Goal: Task Accomplishment & Management: Manage account settings

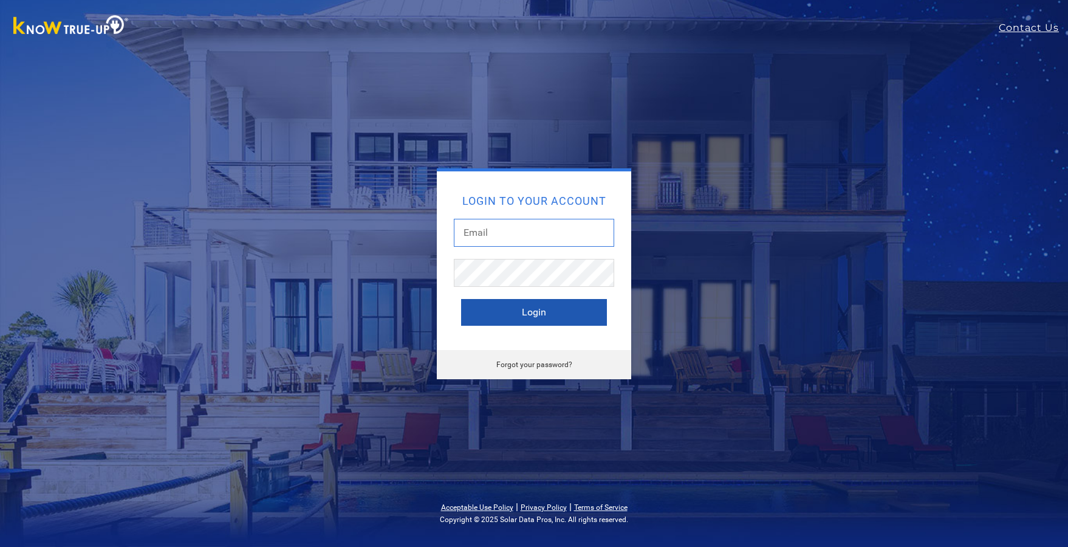
type input "[PERSON_NAME][EMAIL_ADDRESS][DOMAIN_NAME]"
click at [535, 323] on button "Login" at bounding box center [534, 312] width 146 height 27
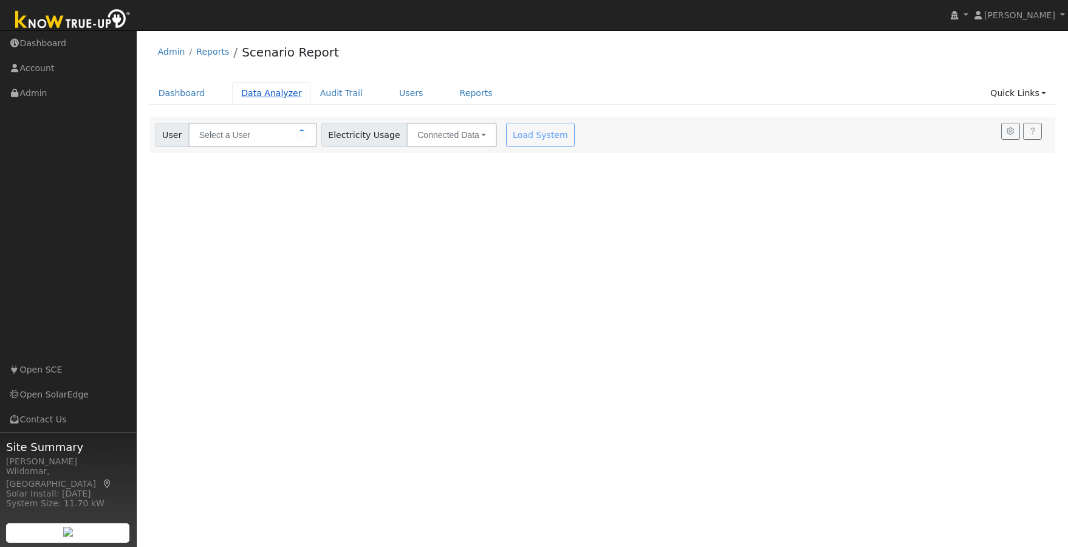
type input "[PERSON_NAME]"
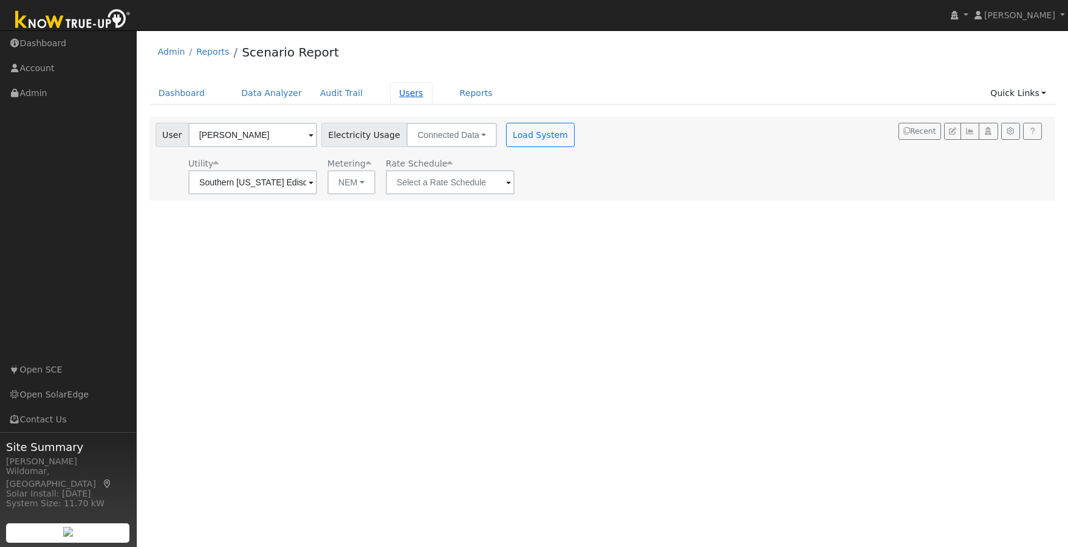
click at [392, 96] on link "Users" at bounding box center [411, 93] width 43 height 22
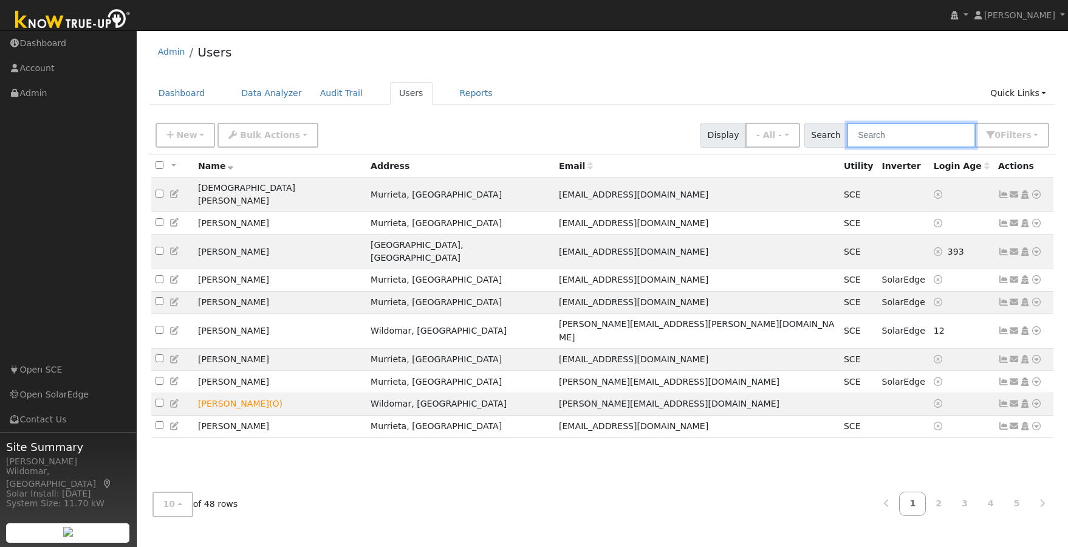
click at [891, 140] on input "text" at bounding box center [911, 135] width 129 height 25
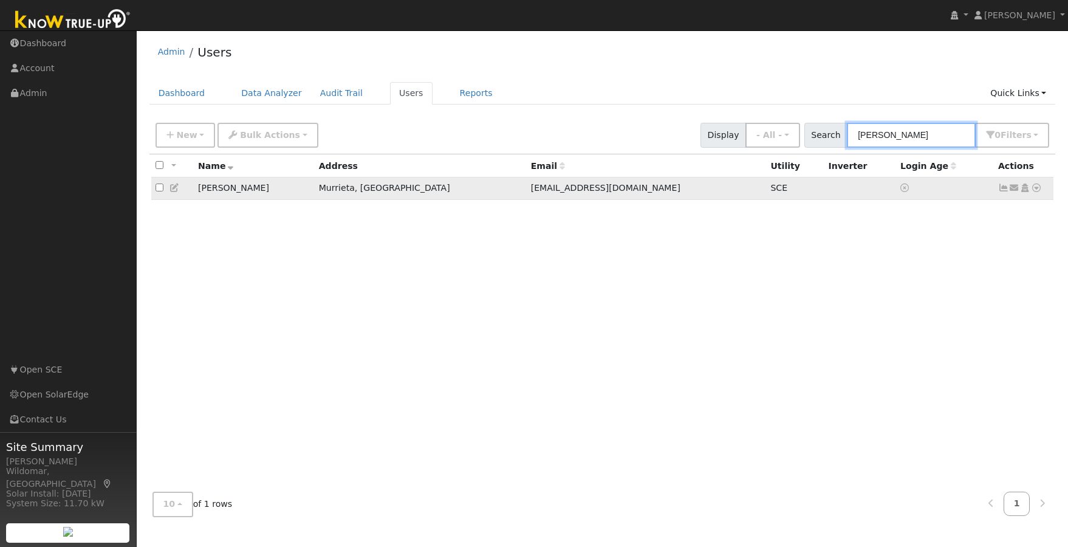
type input "[PERSON_NAME]"
click at [283, 183] on td "[PERSON_NAME]" at bounding box center [254, 188] width 121 height 22
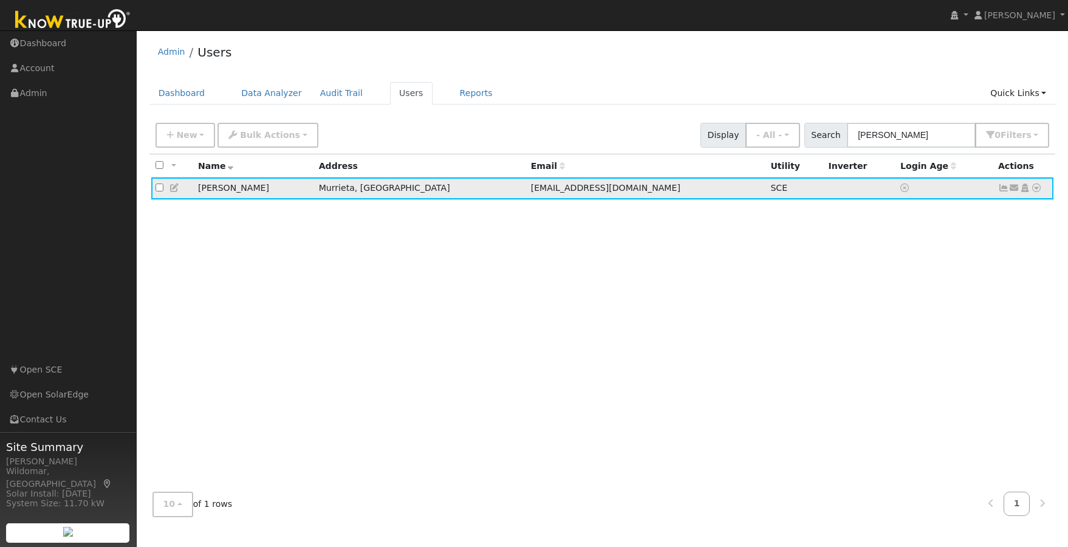
click at [1001, 190] on icon at bounding box center [1003, 187] width 11 height 9
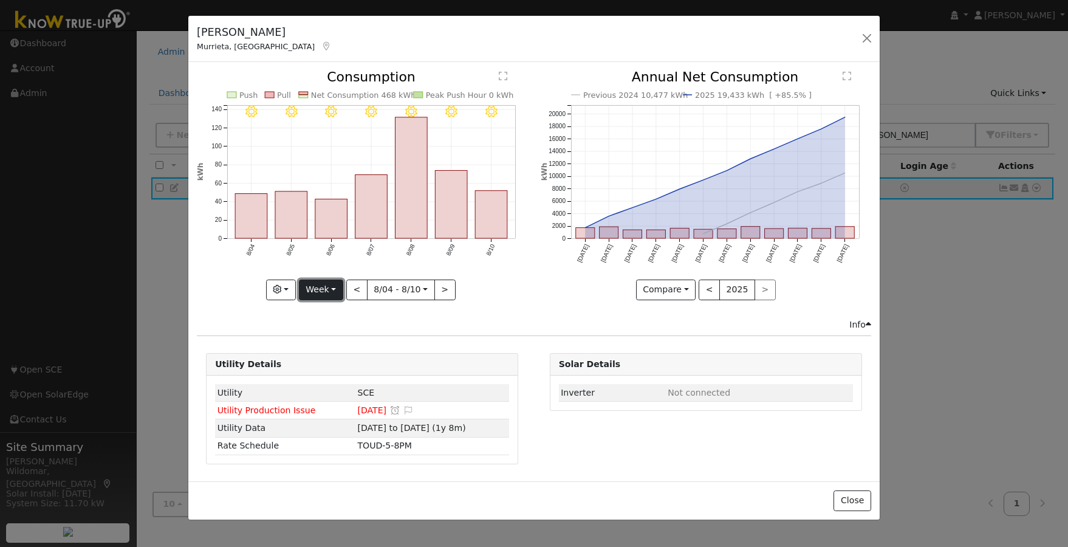
click at [329, 282] on button "Week" at bounding box center [321, 289] width 44 height 21
click at [334, 366] on link "Year" at bounding box center [342, 365] width 84 height 17
type input "[DATE]"
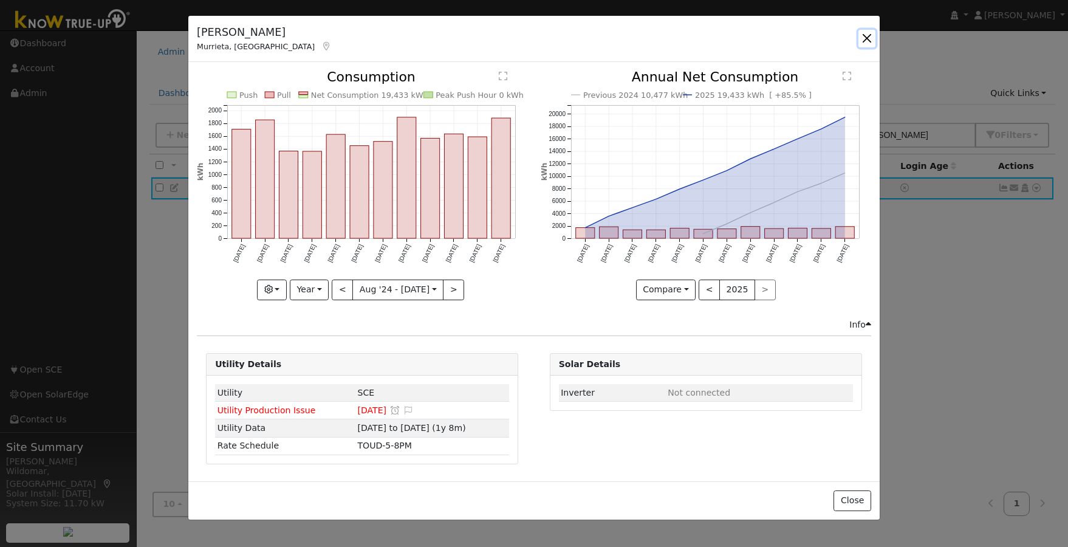
drag, startPoint x: 866, startPoint y: 35, endPoint x: 804, endPoint y: 30, distance: 62.2
click at [866, 35] on button "button" at bounding box center [867, 38] width 17 height 17
